Goal: Task Accomplishment & Management: Use online tool/utility

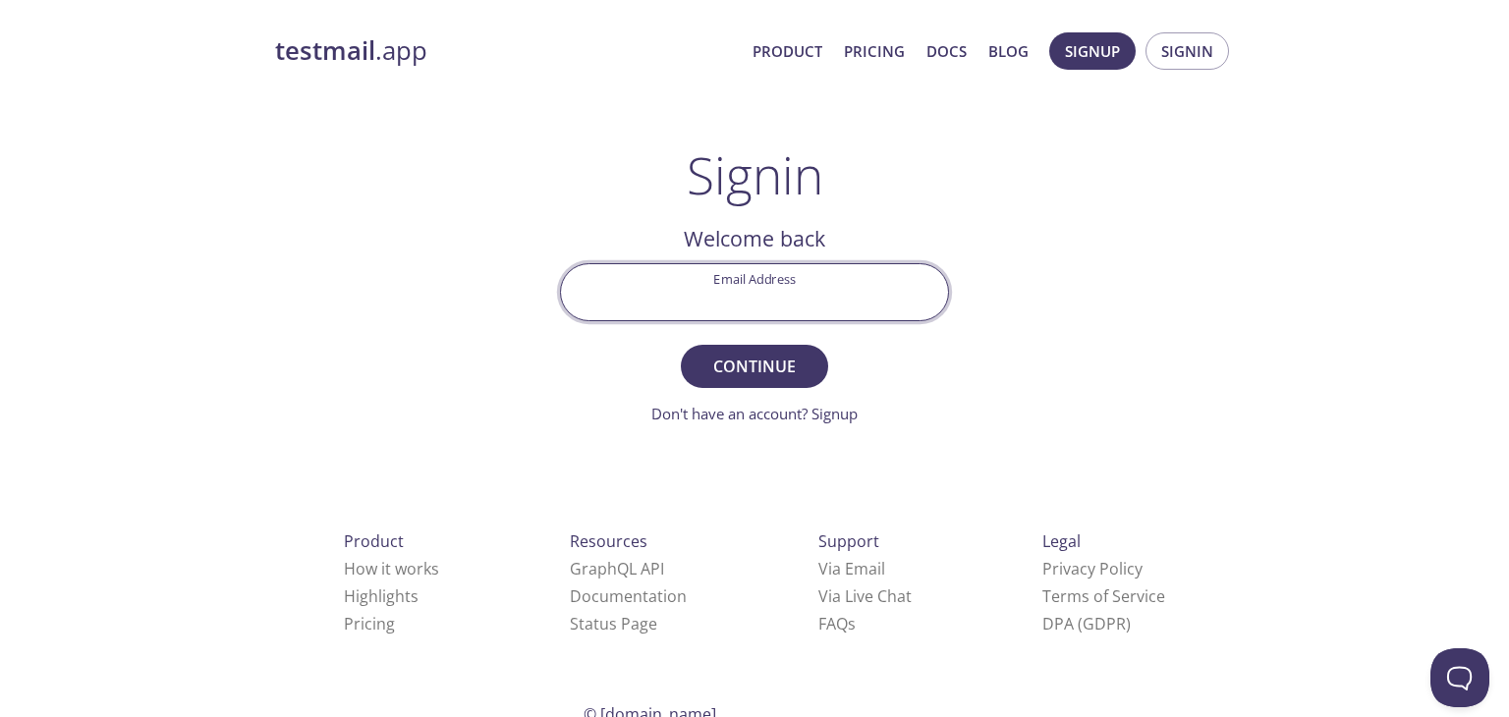
click at [727, 300] on input "Email Address" at bounding box center [754, 292] width 387 height 56
type input "[EMAIL_ADDRESS][DOMAIN_NAME]"
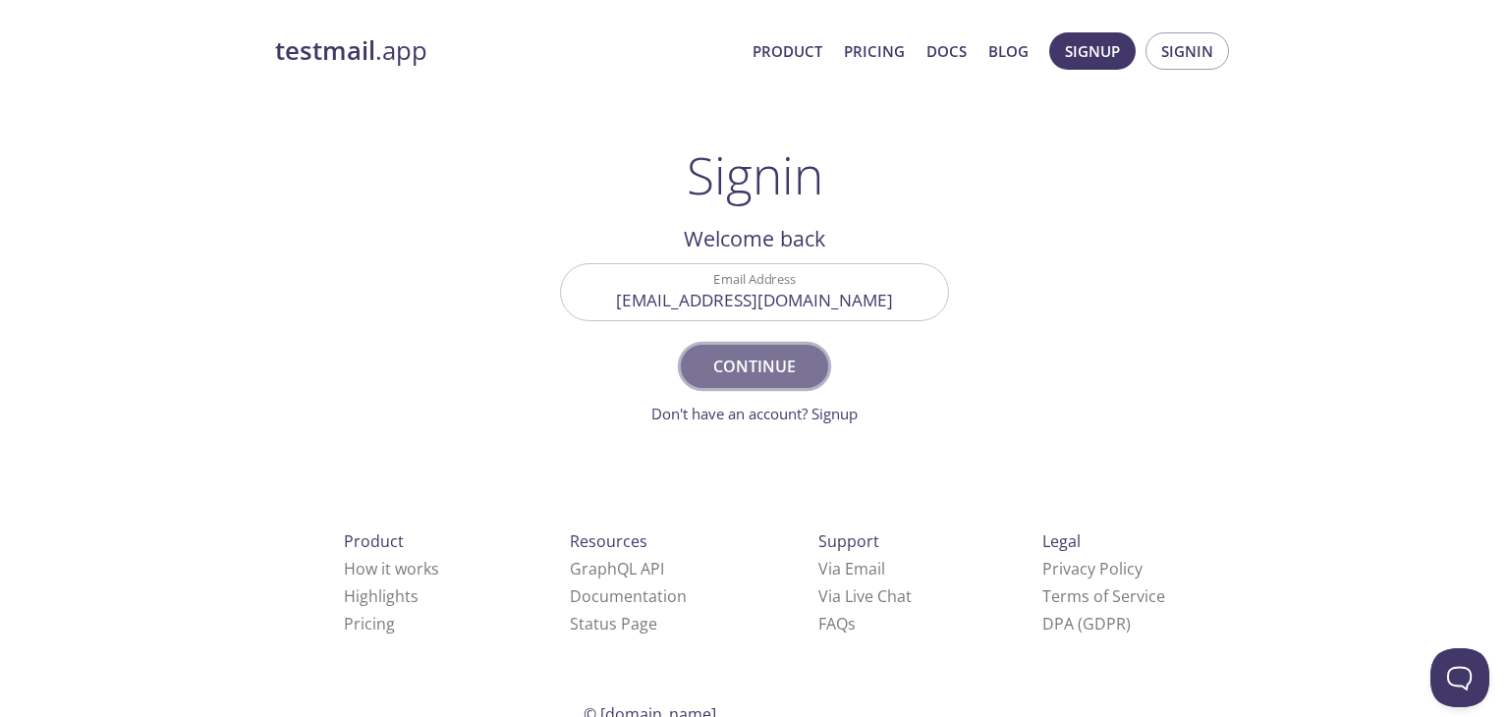
click at [766, 361] on span "Continue" at bounding box center [754, 367] width 104 height 28
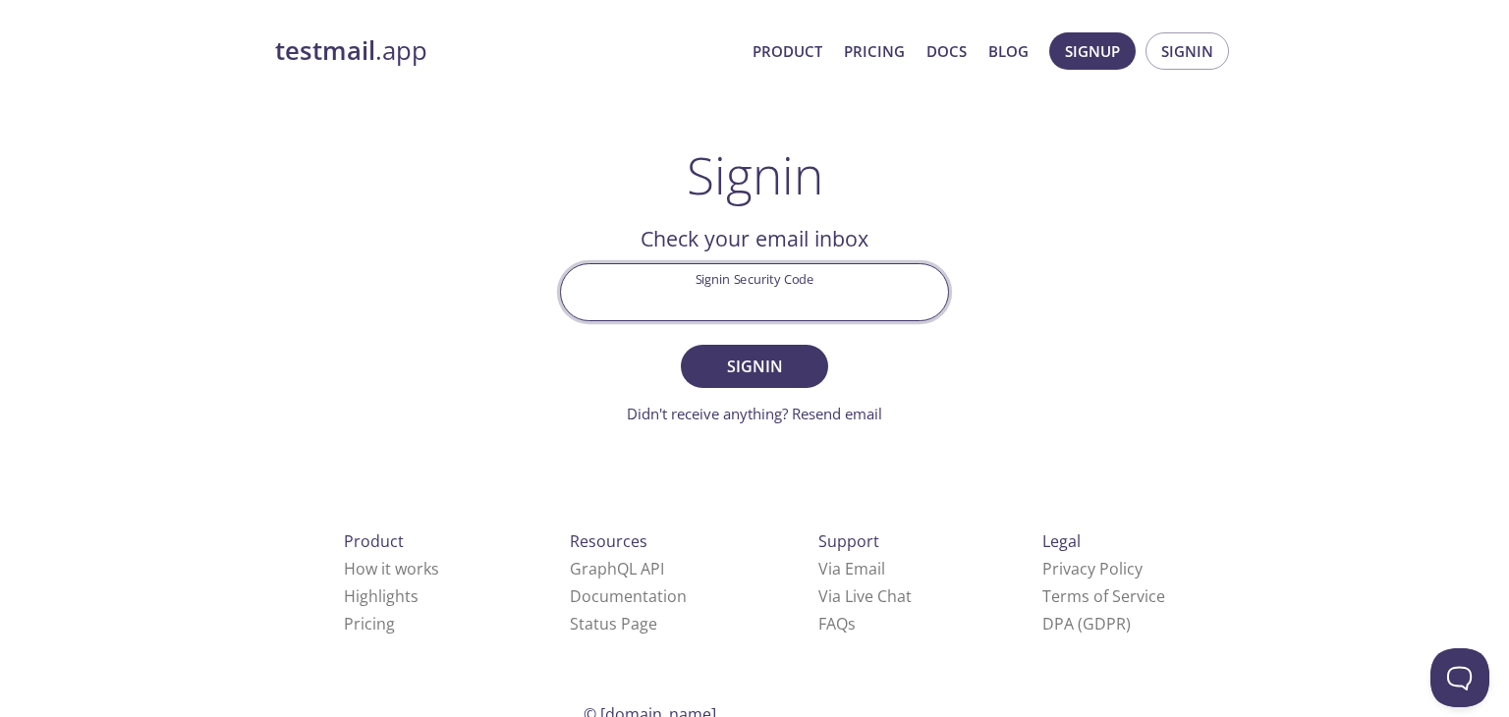
click at [771, 297] on input "Signin Security Code" at bounding box center [754, 292] width 387 height 56
paste input "M4LG378"
type input "M4LG378"
click at [681, 345] on button "Signin" at bounding box center [754, 366] width 147 height 43
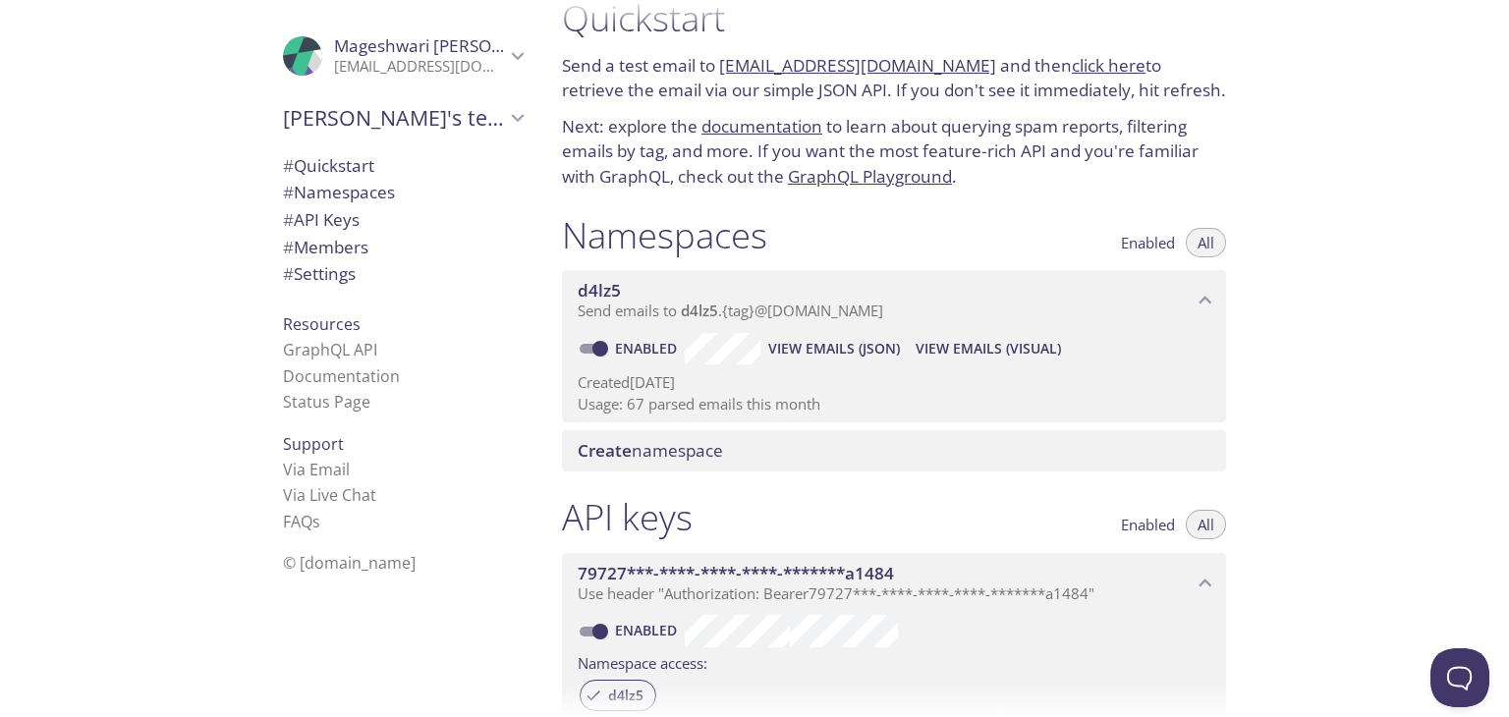
scroll to position [38, 0]
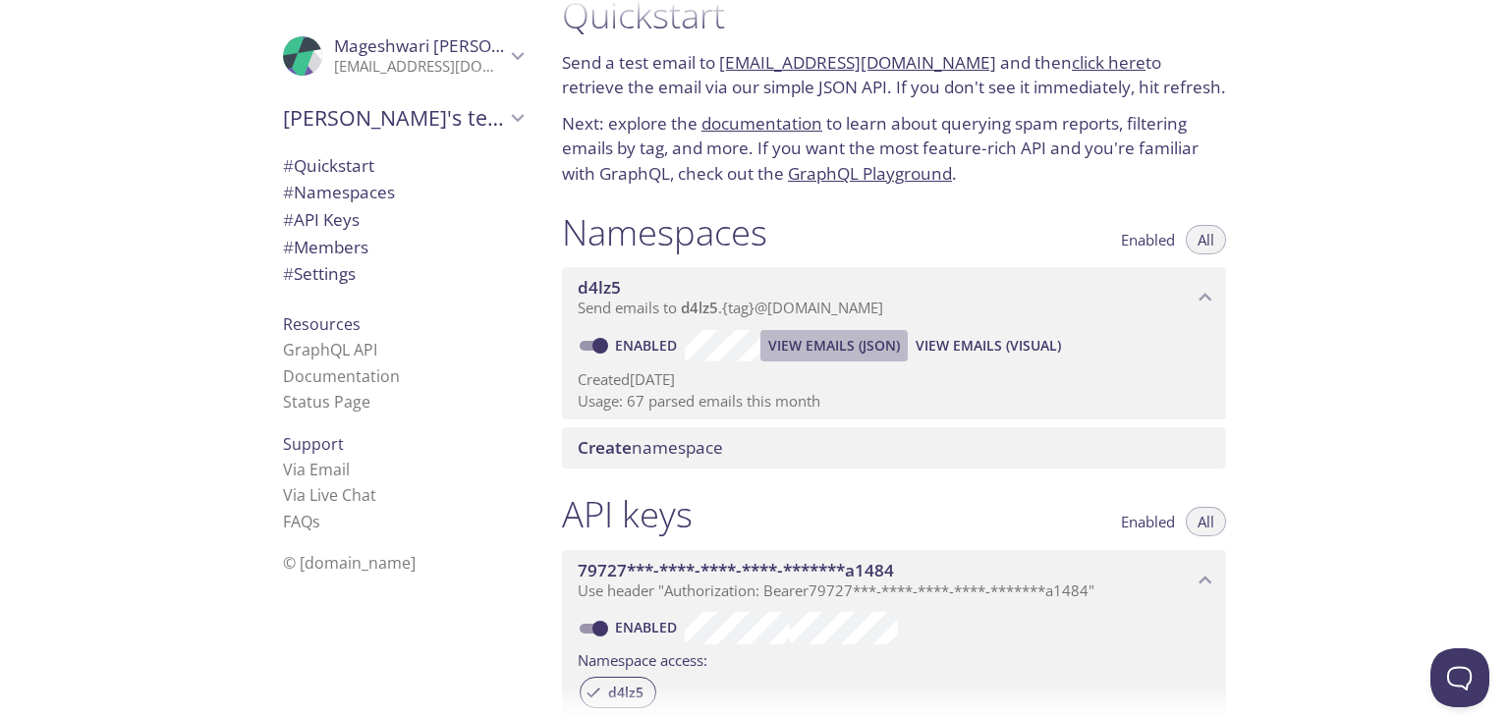
click at [843, 346] on span "View Emails (JSON)" at bounding box center [834, 346] width 132 height 24
click at [856, 345] on span "View Emails (JSON)" at bounding box center [834, 346] width 132 height 24
